Goal: Task Accomplishment & Management: Manage account settings

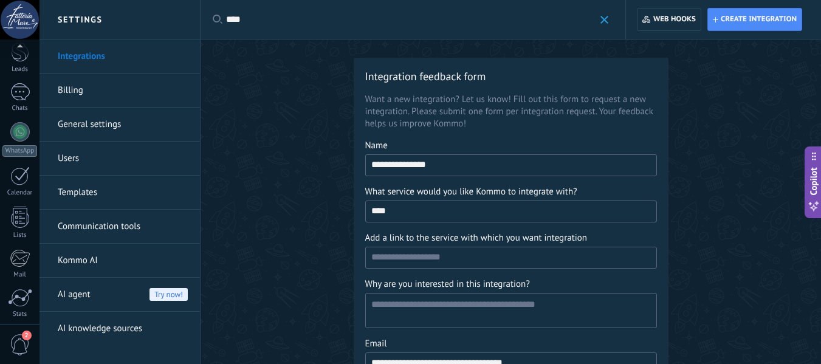
drag, startPoint x: 243, startPoint y: 20, endPoint x: 225, endPoint y: 20, distance: 18.2
click at [225, 20] on div "Apply **** Apply Reset" at bounding box center [413, 19] width 426 height 39
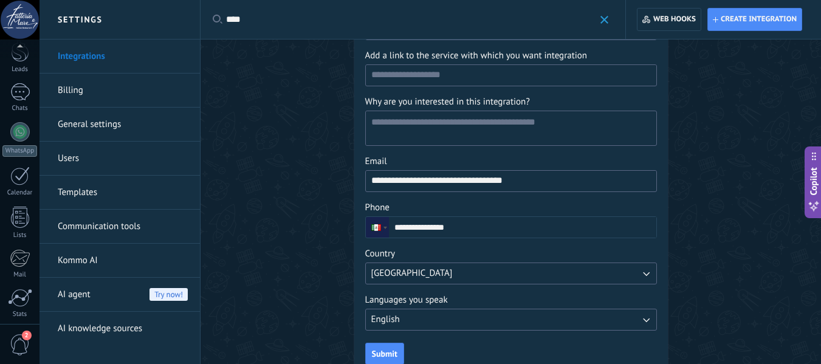
scroll to position [218, 0]
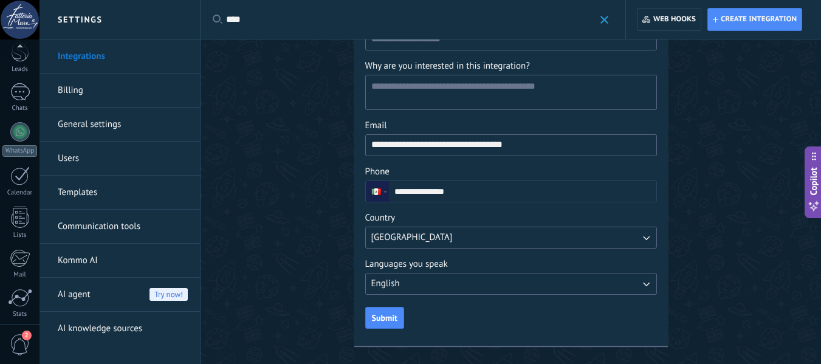
click at [445, 235] on button "[GEOGRAPHIC_DATA]" at bounding box center [511, 238] width 292 height 22
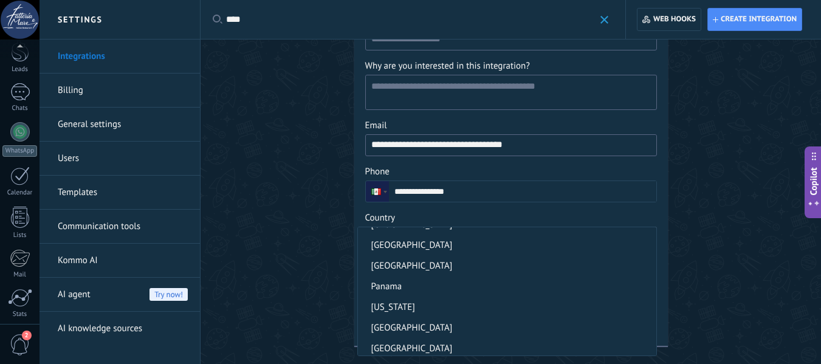
scroll to position [580, 0]
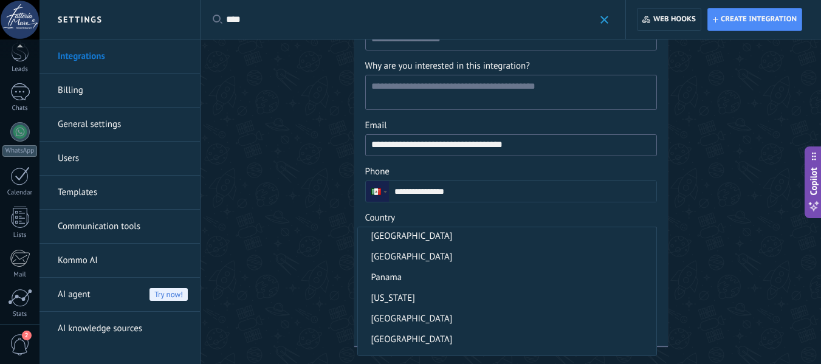
click at [259, 193] on div "**********" at bounding box center [510, 92] width 620 height 543
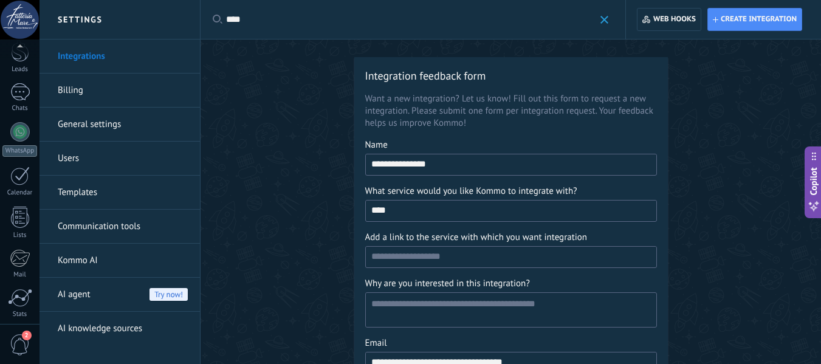
scroll to position [0, 0]
drag, startPoint x: 601, startPoint y: 17, endPoint x: 589, endPoint y: 17, distance: 12.2
click at [601, 17] on span at bounding box center [604, 20] width 8 height 8
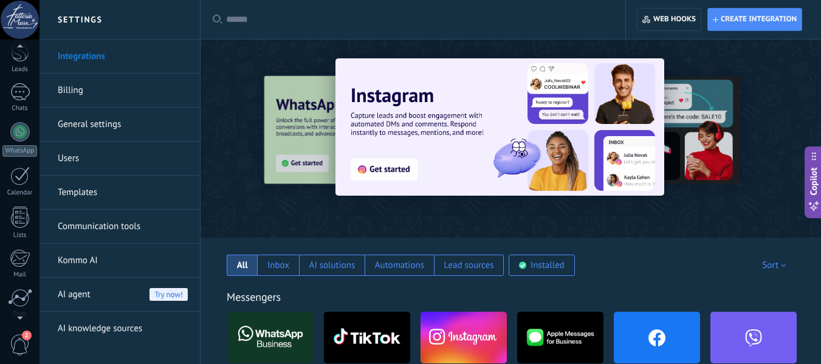
click at [27, 22] on div at bounding box center [19, 19] width 39 height 39
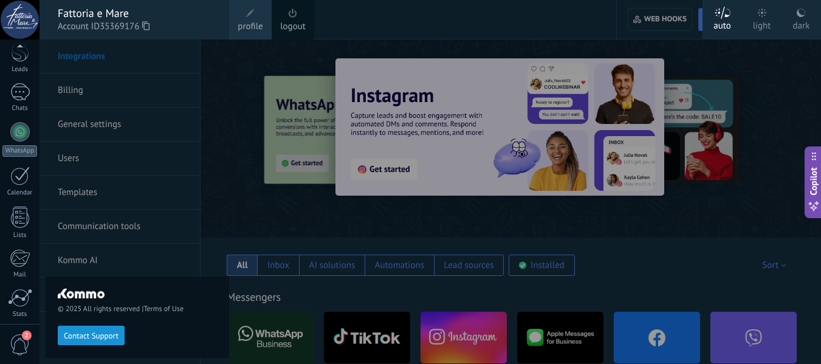
scroll to position [142, 0]
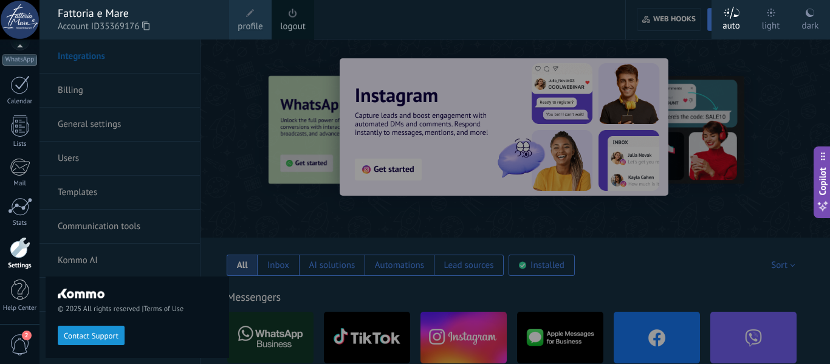
click at [242, 17] on link "profile" at bounding box center [250, 19] width 43 height 39
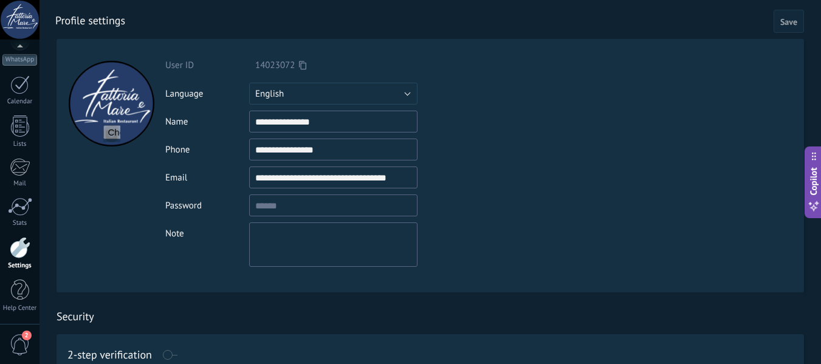
click at [14, 257] on div at bounding box center [20, 247] width 21 height 21
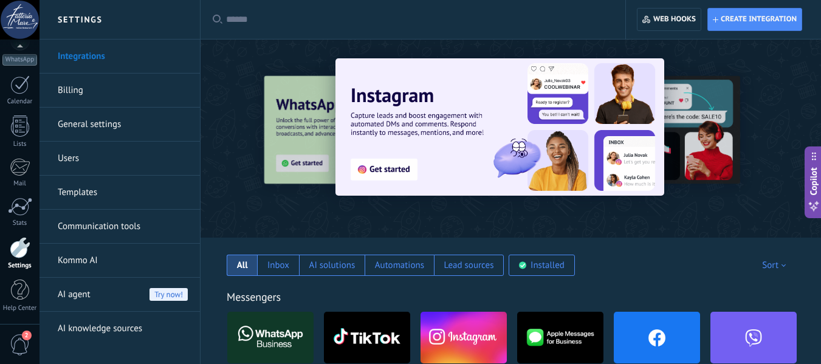
click at [115, 120] on link "General settings" at bounding box center [123, 125] width 130 height 34
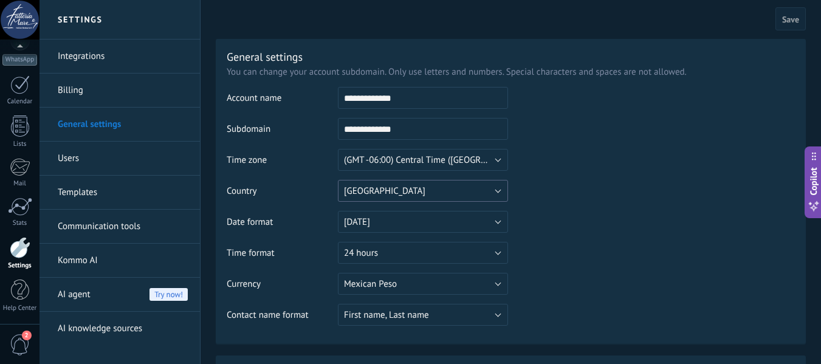
click at [403, 184] on button "[GEOGRAPHIC_DATA]" at bounding box center [423, 191] width 170 height 22
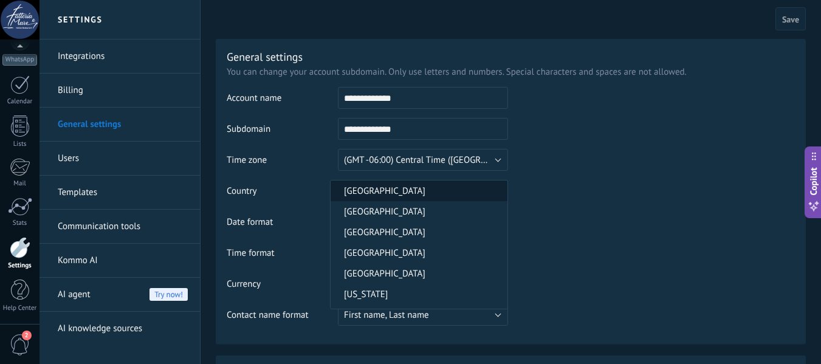
click at [406, 198] on li "[GEOGRAPHIC_DATA]" at bounding box center [419, 190] width 177 height 21
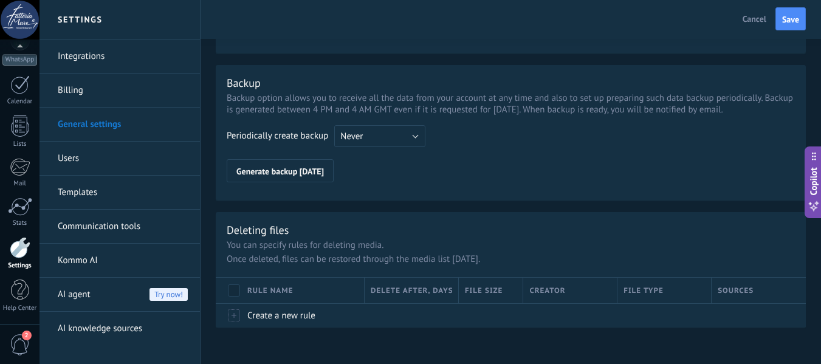
scroll to position [950, 0]
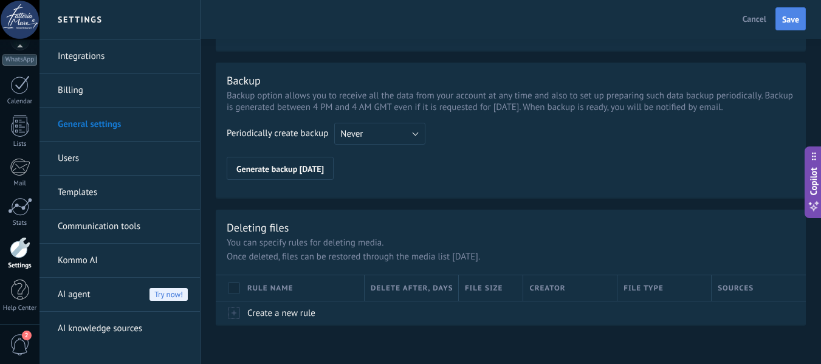
click at [789, 23] on span "Save" at bounding box center [790, 19] width 17 height 9
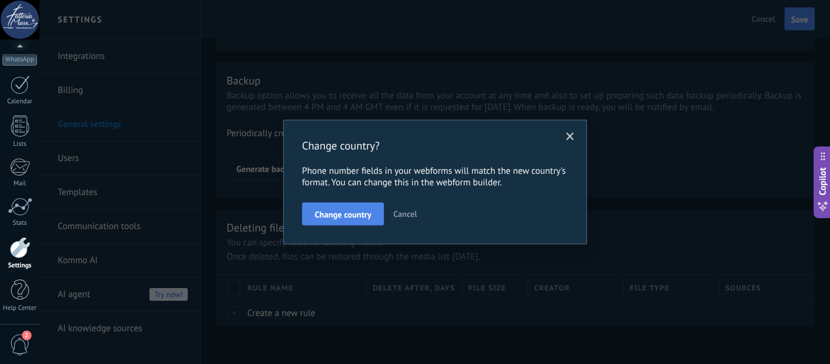
click at [361, 216] on span "Change country" at bounding box center [343, 214] width 57 height 9
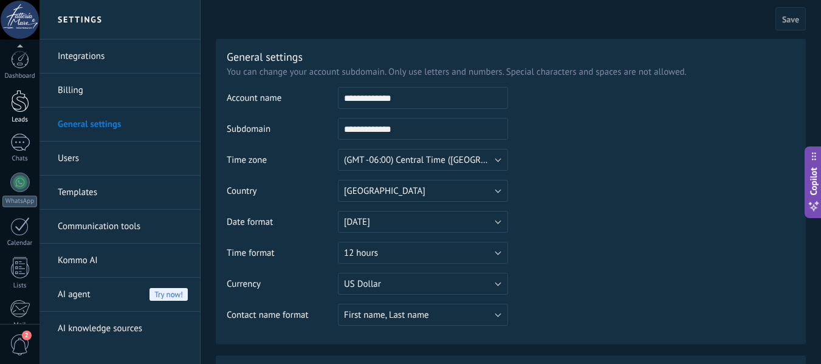
scroll to position [142, 0]
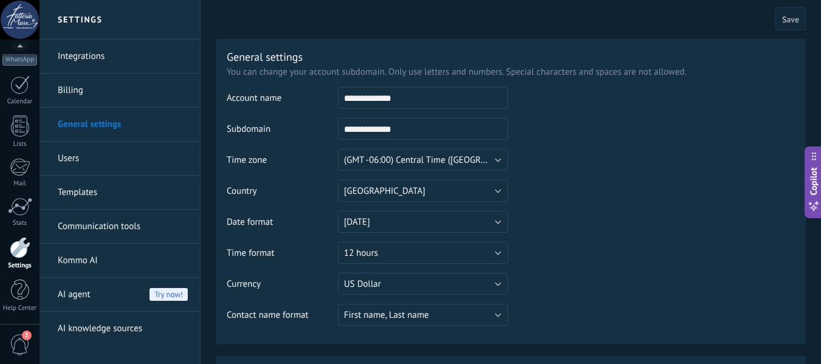
click at [24, 247] on div at bounding box center [20, 247] width 21 height 21
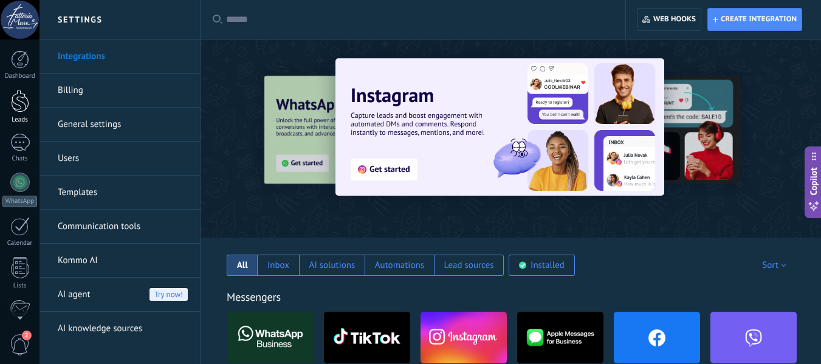
click at [22, 97] on div at bounding box center [20, 101] width 18 height 22
